Goal: Task Accomplishment & Management: Manage account settings

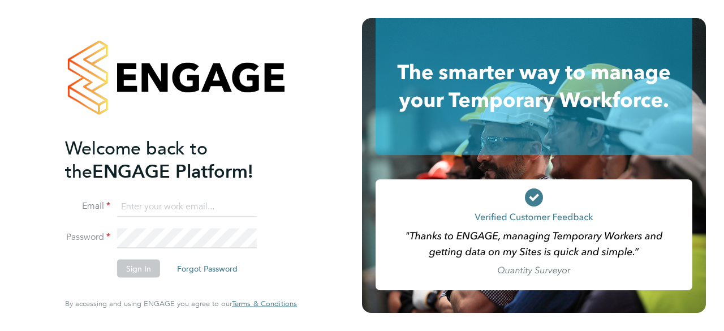
type input "[PERSON_NAME][EMAIL_ADDRESS][DOMAIN_NAME]"
click at [132, 276] on button "Sign In" at bounding box center [138, 268] width 43 height 18
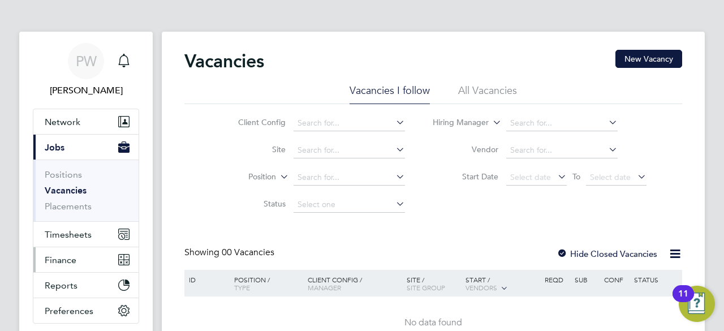
click at [63, 257] on span "Finance" at bounding box center [61, 259] width 32 height 11
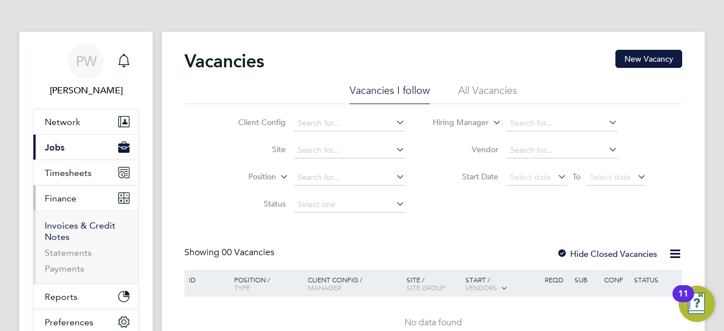
click at [70, 228] on link "Invoices & Credit Notes" at bounding box center [80, 231] width 71 height 22
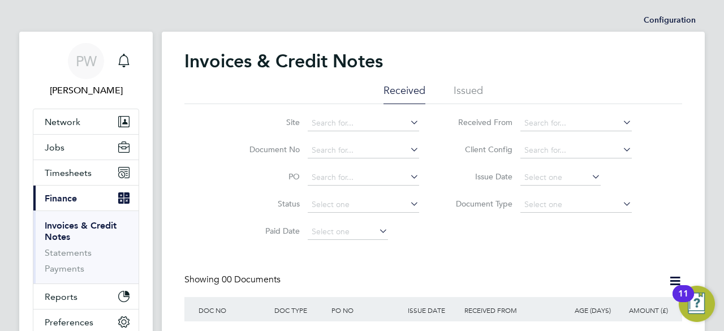
click at [468, 86] on li "Issued" at bounding box center [467, 94] width 29 height 20
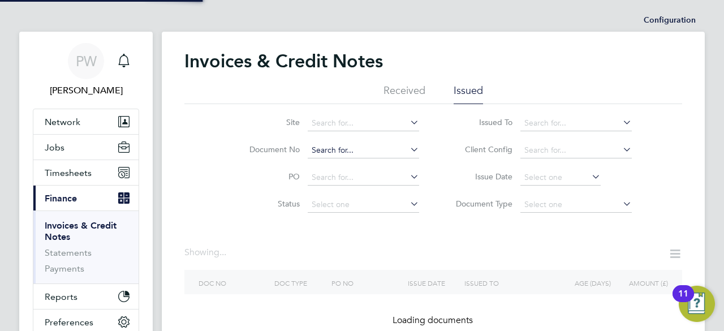
click at [310, 144] on input at bounding box center [363, 150] width 111 height 16
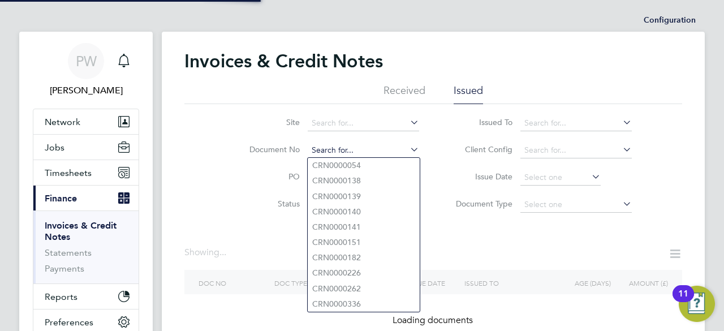
click at [313, 146] on input at bounding box center [363, 150] width 111 height 16
paste input "INV0053369"
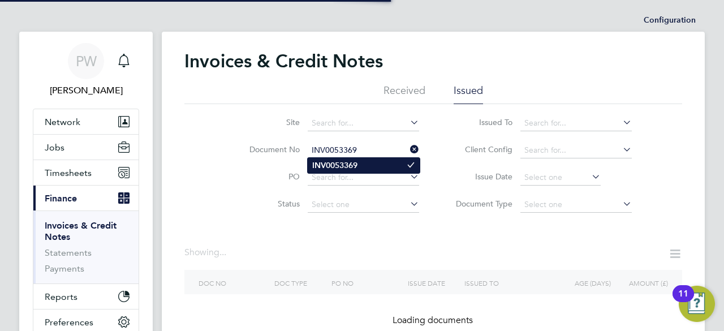
type input "INV0053369"
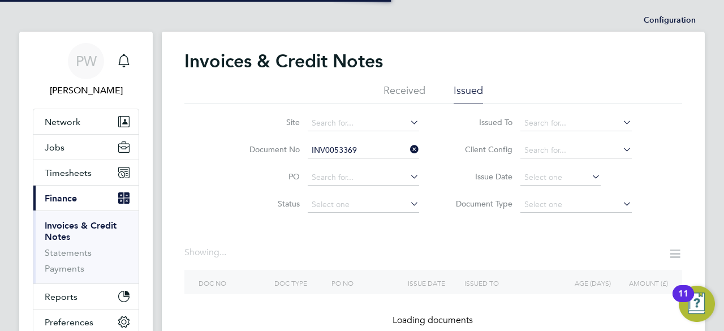
click at [345, 167] on b "INV0053369" at bounding box center [334, 166] width 45 height 10
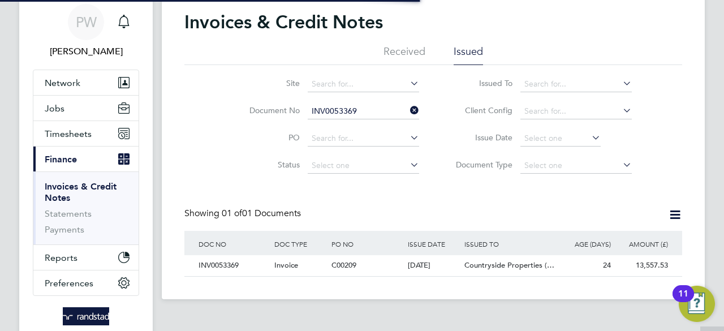
scroll to position [57, 0]
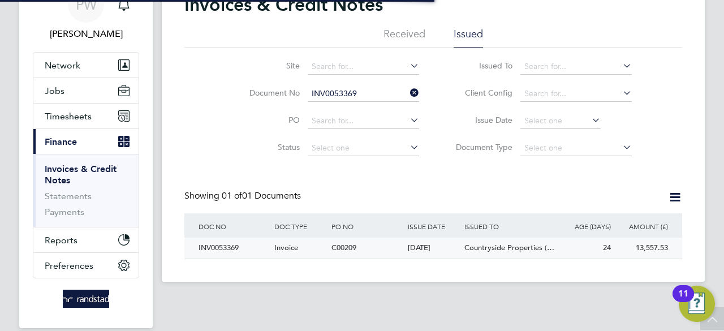
click at [216, 248] on div "INV0053369" at bounding box center [234, 247] width 76 height 21
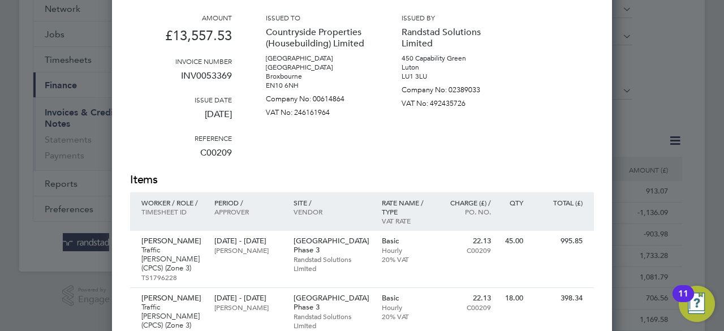
scroll to position [57, 0]
